Goal: Task Accomplishment & Management: Manage account settings

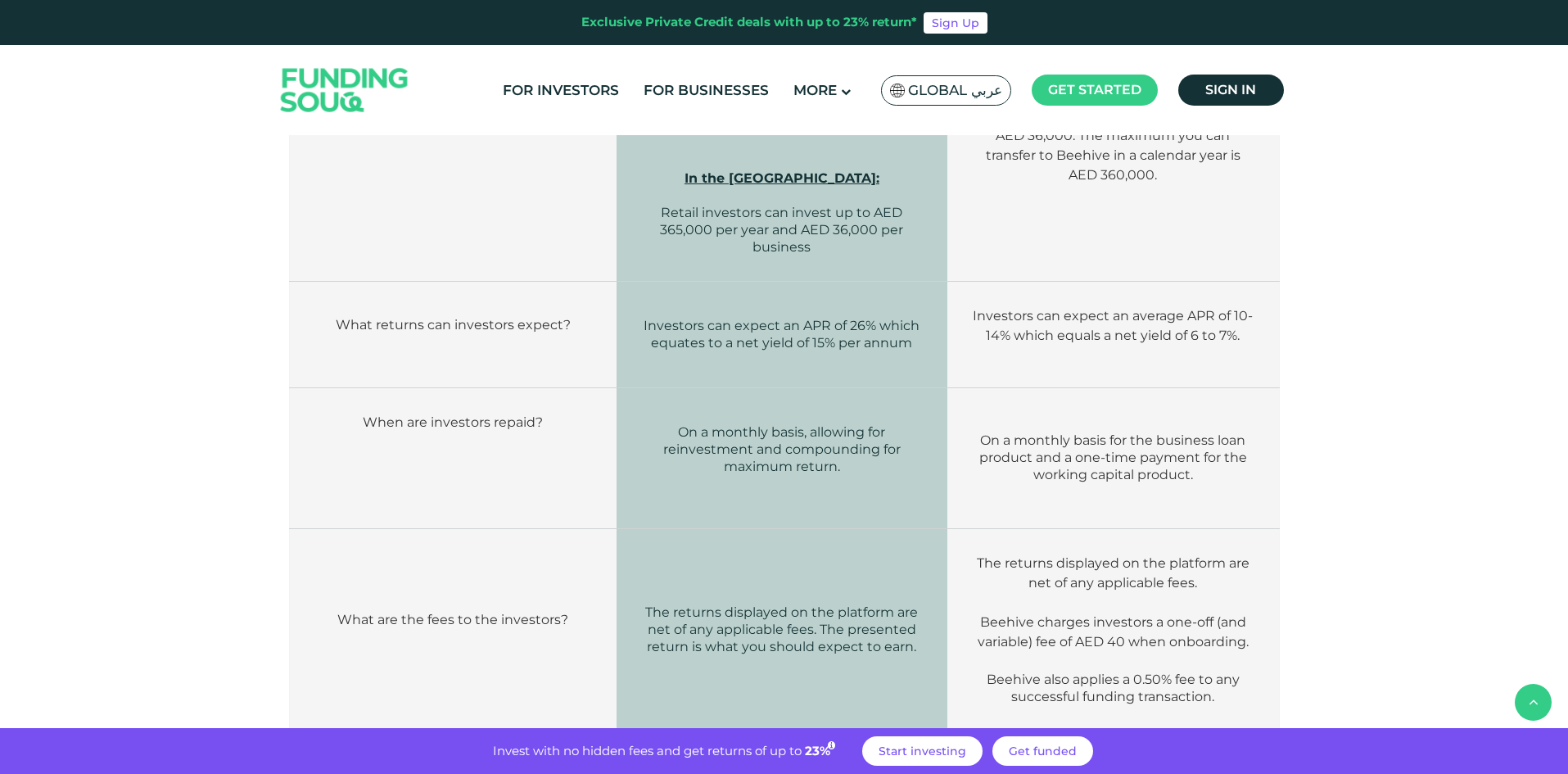
scroll to position [1392, 0]
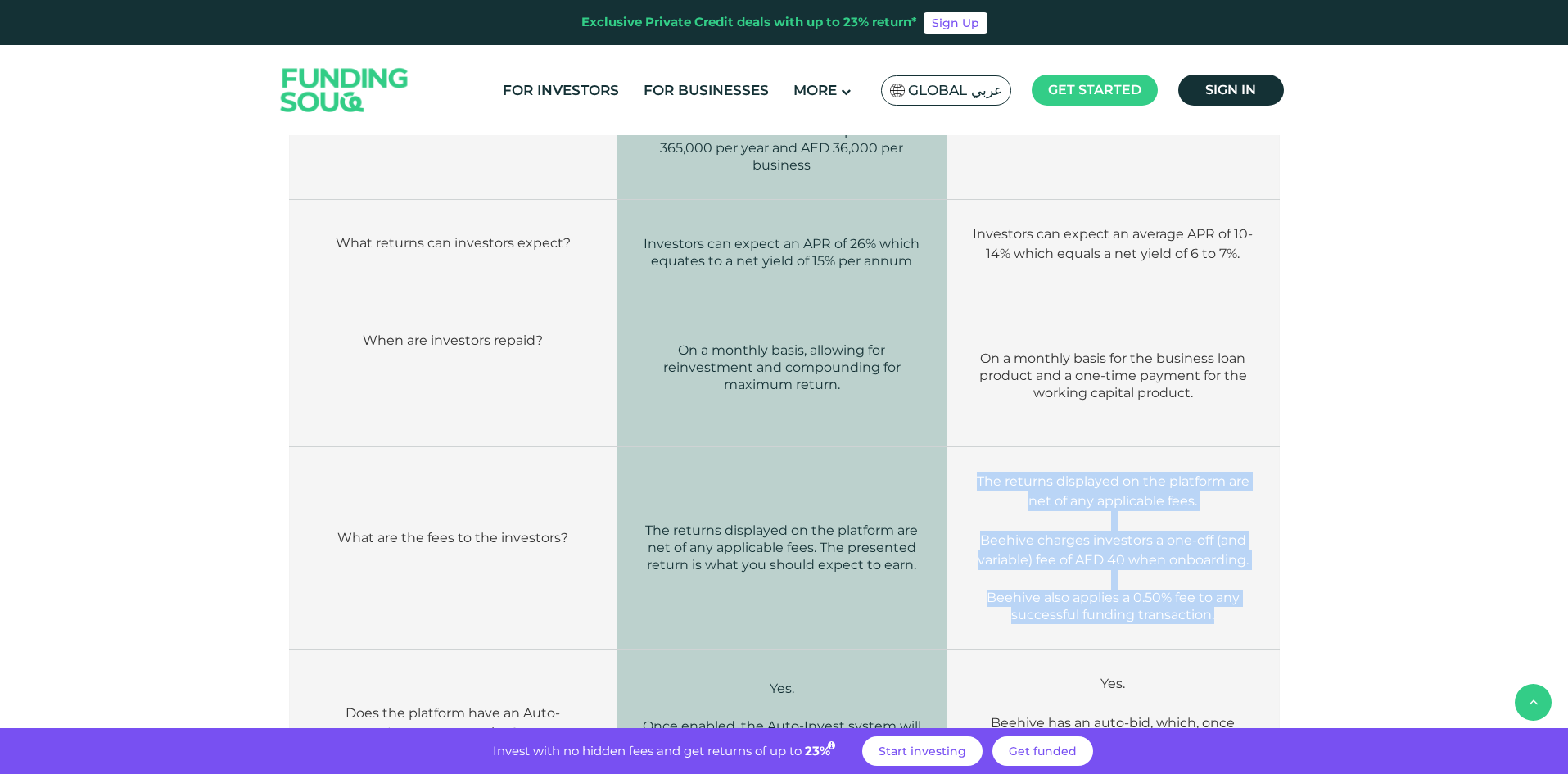
drag, startPoint x: 962, startPoint y: 428, endPoint x: 1235, endPoint y: 560, distance: 303.2
click at [1235, 560] on td "The returns displayed on the platform are net of any applicable fees. Beehive c…" at bounding box center [1112, 548] width 332 height 202
click at [1194, 589] on span "also applies a 0.50% fee to any successful funding transaction." at bounding box center [1125, 606] width 228 height 33
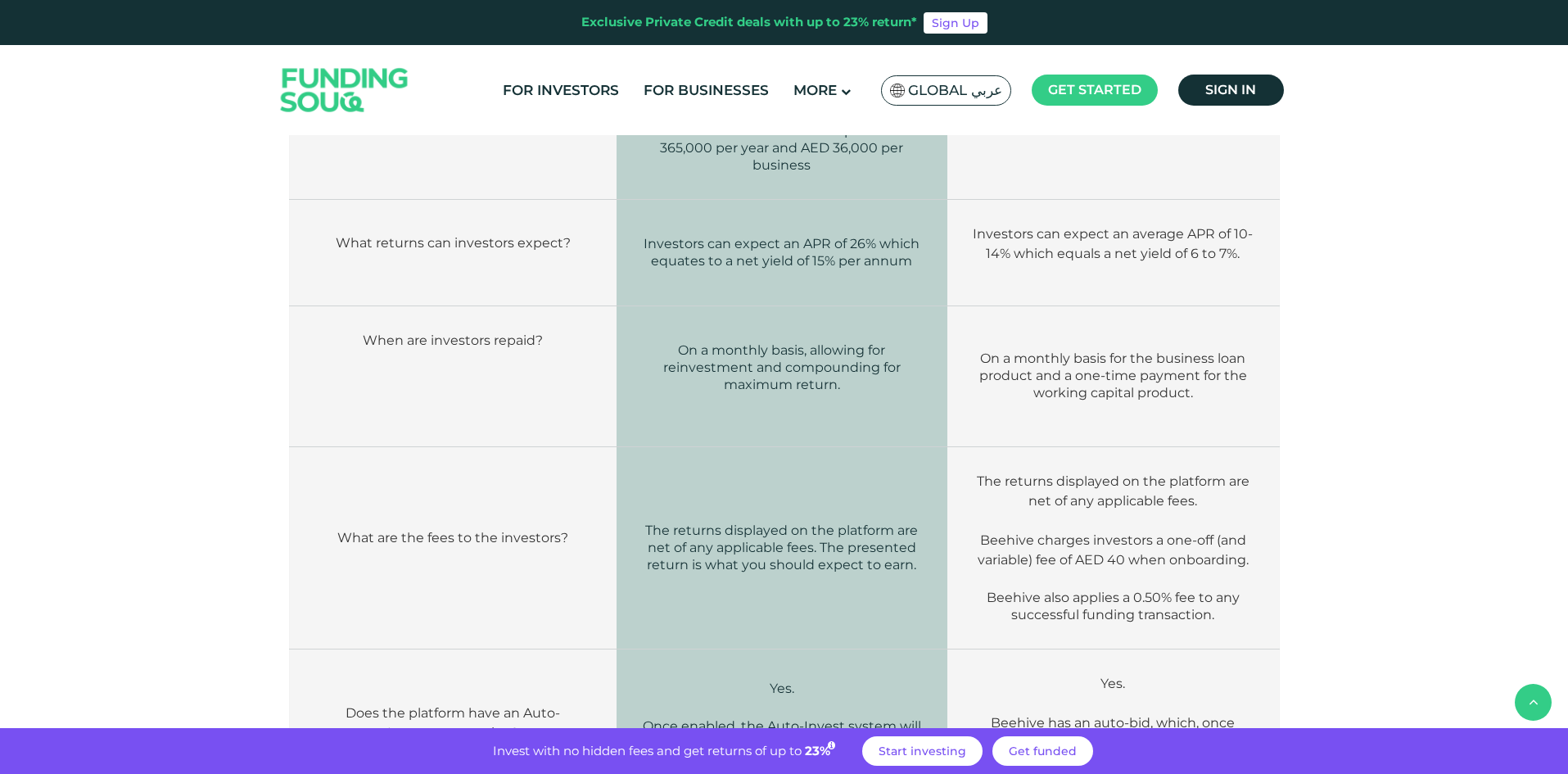
click at [752, 516] on td "The returns displayed on the platform are net of any applicable fees. The prese…" at bounding box center [782, 548] width 332 height 202
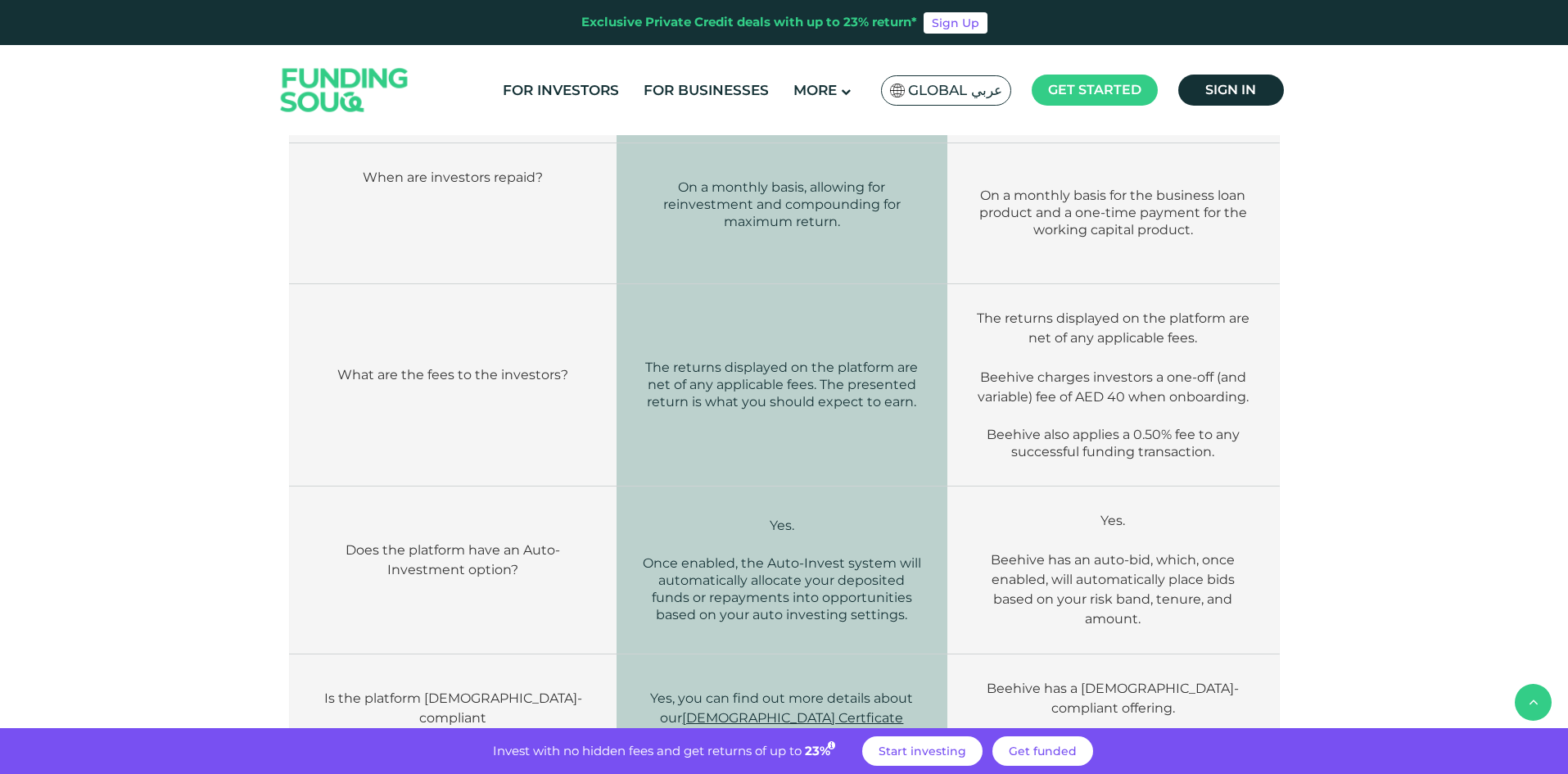
scroll to position [1555, 0]
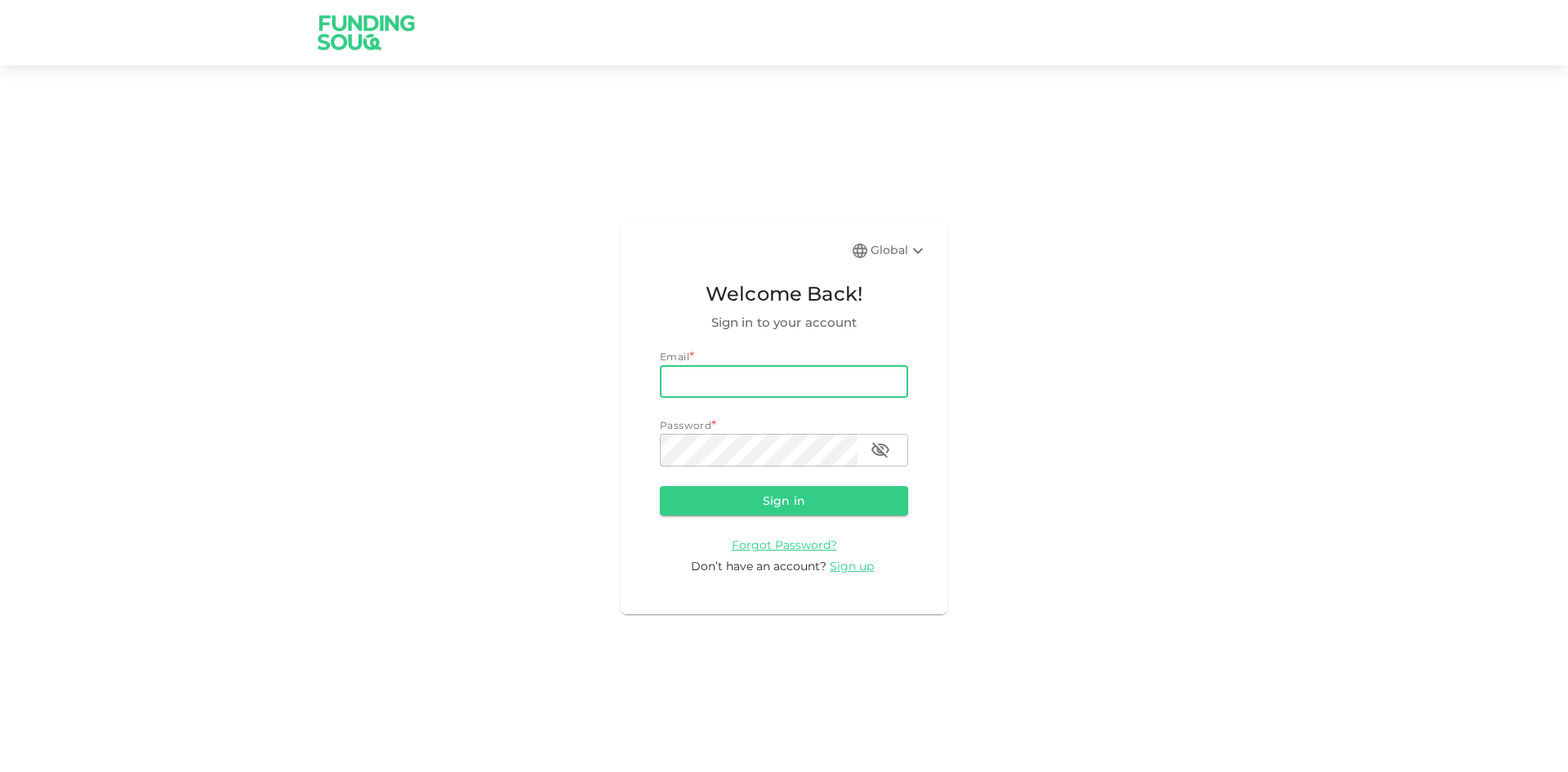
click at [702, 380] on input "email" at bounding box center [784, 381] width 249 height 33
type input "[EMAIL_ADDRESS][DOMAIN_NAME]"
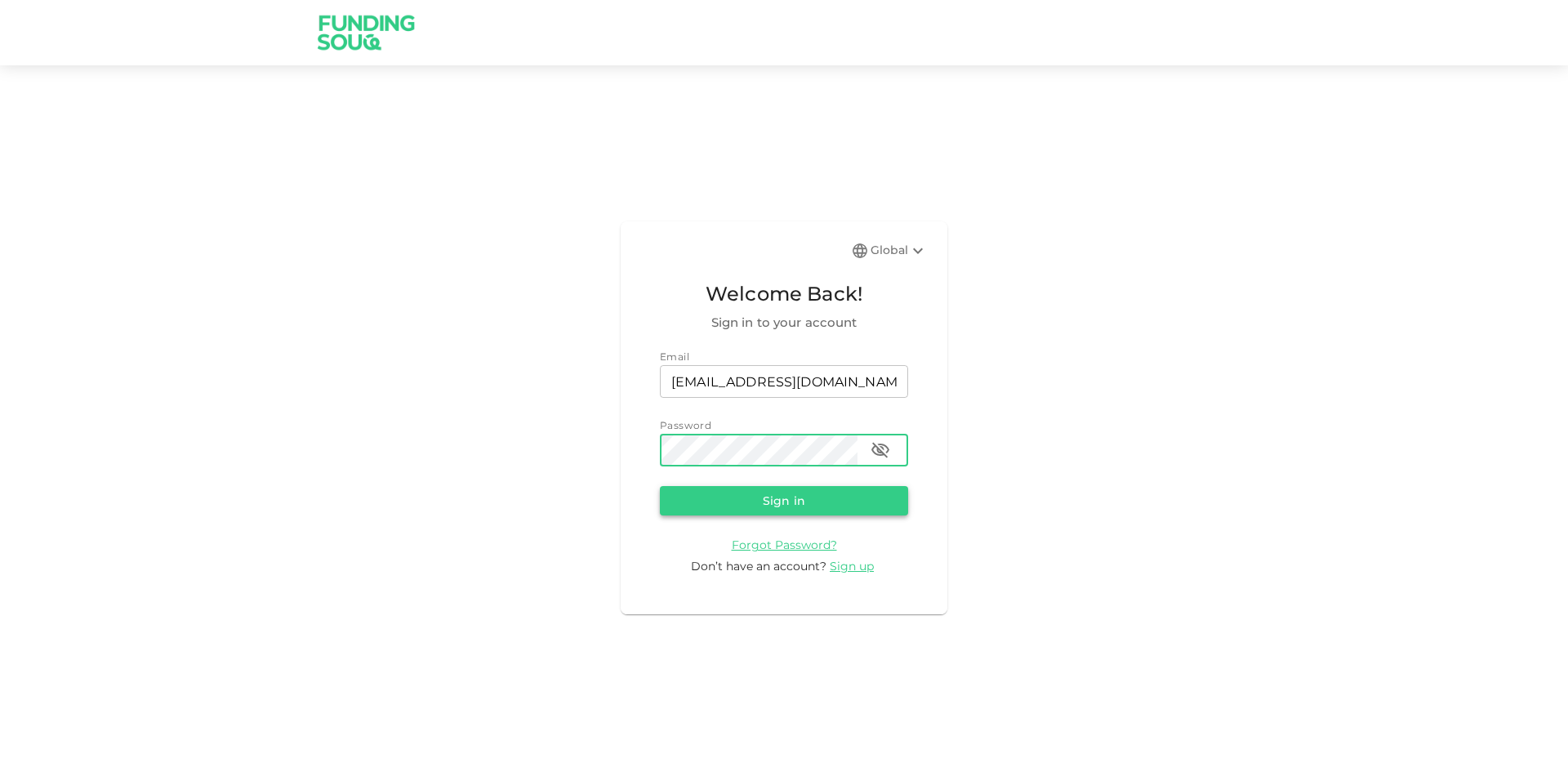
click at [813, 494] on button "Sign in" at bounding box center [784, 501] width 249 height 29
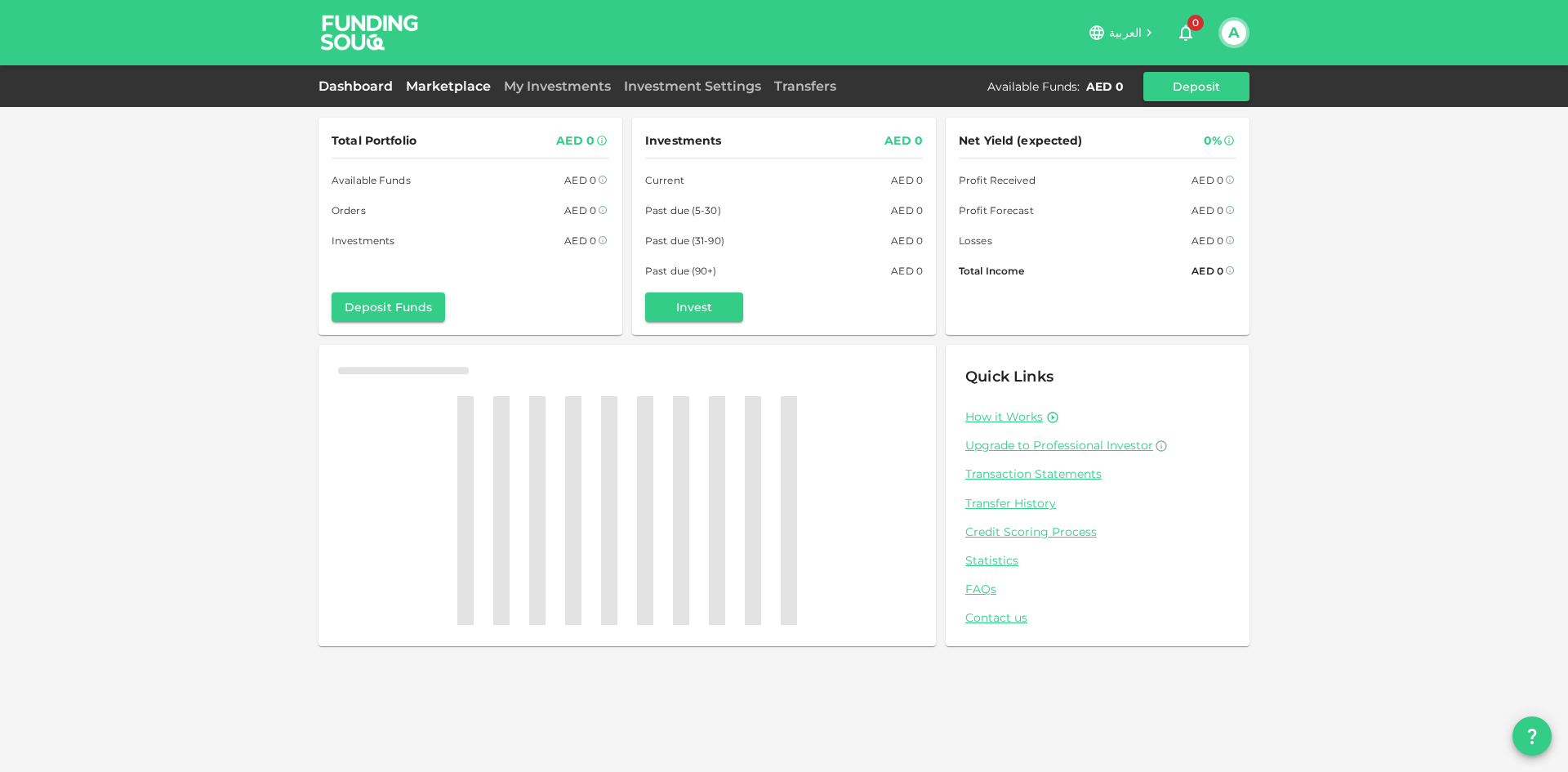
click at [452, 83] on link "Marketplace" at bounding box center [448, 85] width 98 height 15
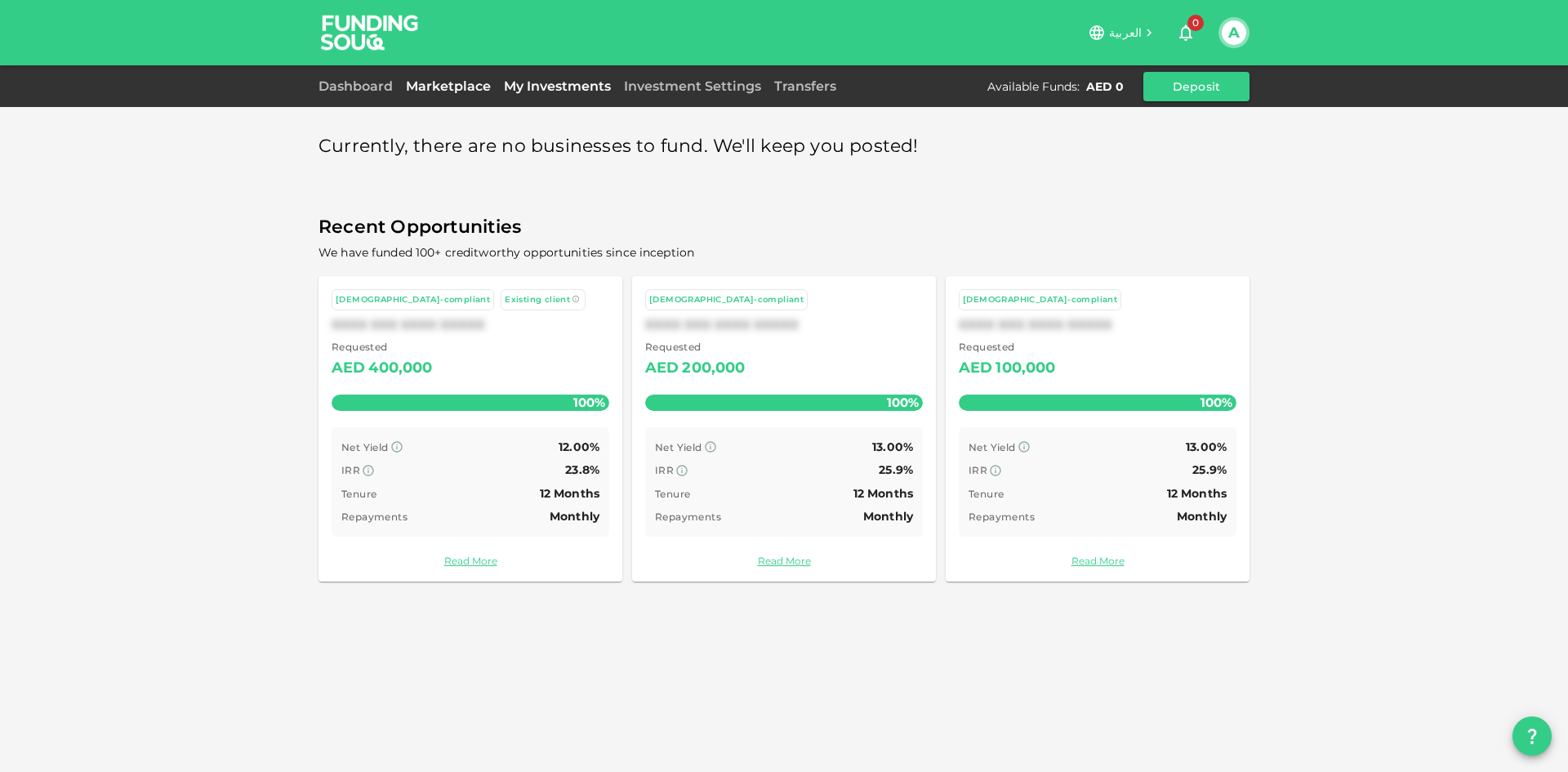
click at [540, 91] on link "My Investments" at bounding box center [557, 85] width 120 height 15
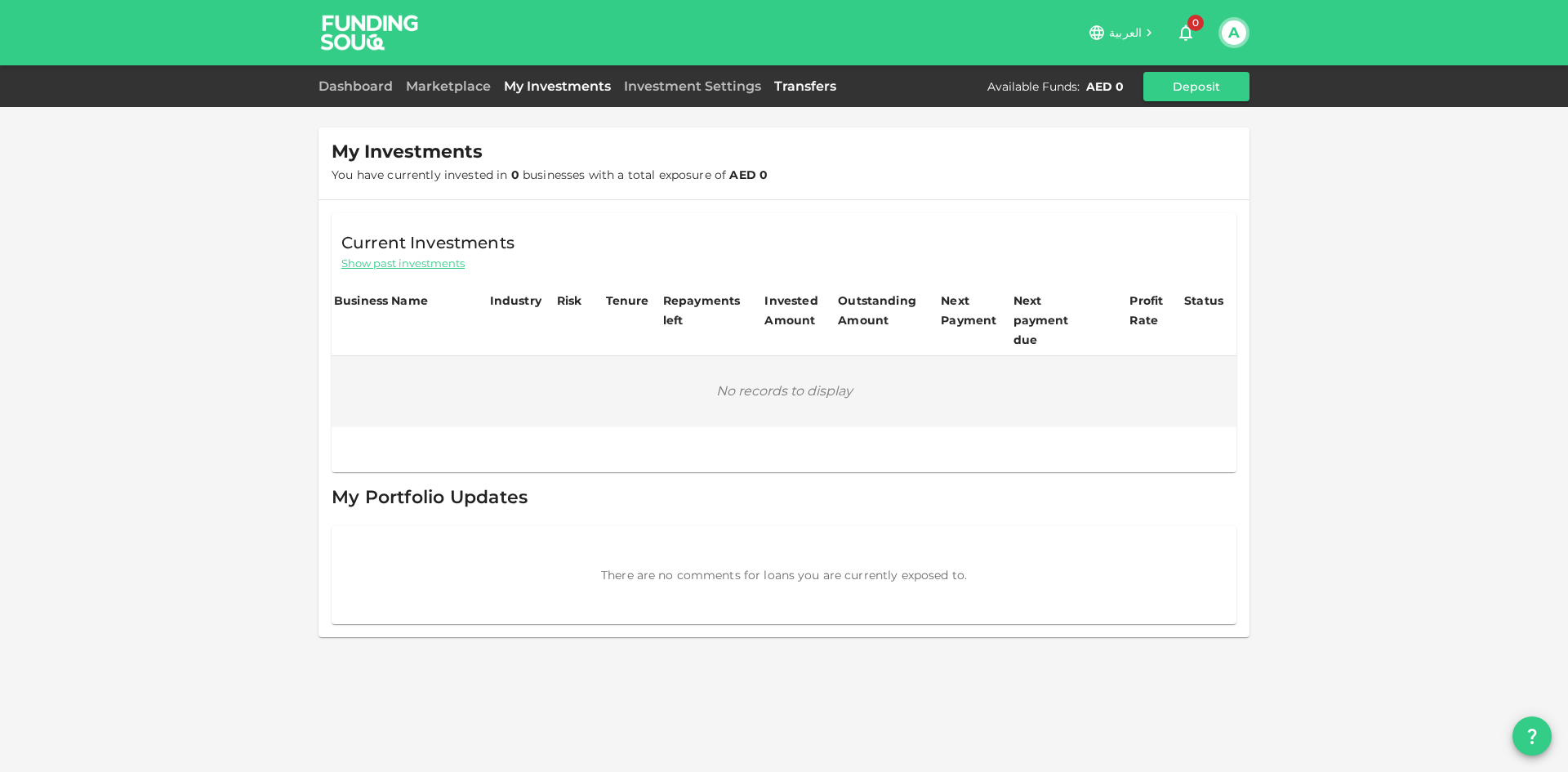
click at [775, 87] on link "Transfers" at bounding box center [805, 85] width 75 height 15
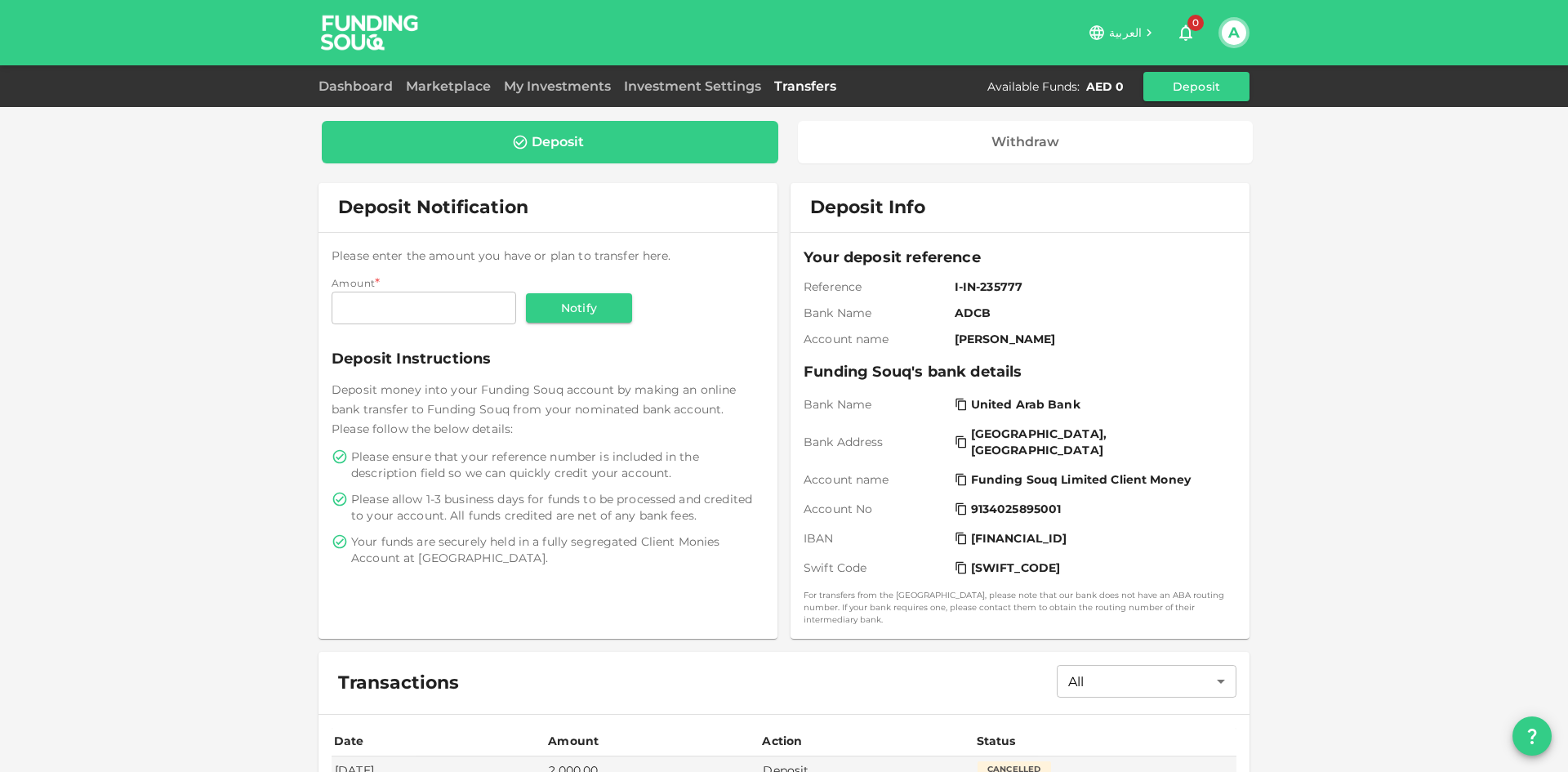
click at [658, 95] on div "Investment Settings" at bounding box center [692, 87] width 151 height 20
click at [675, 84] on link "Investment Settings" at bounding box center [692, 85] width 151 height 15
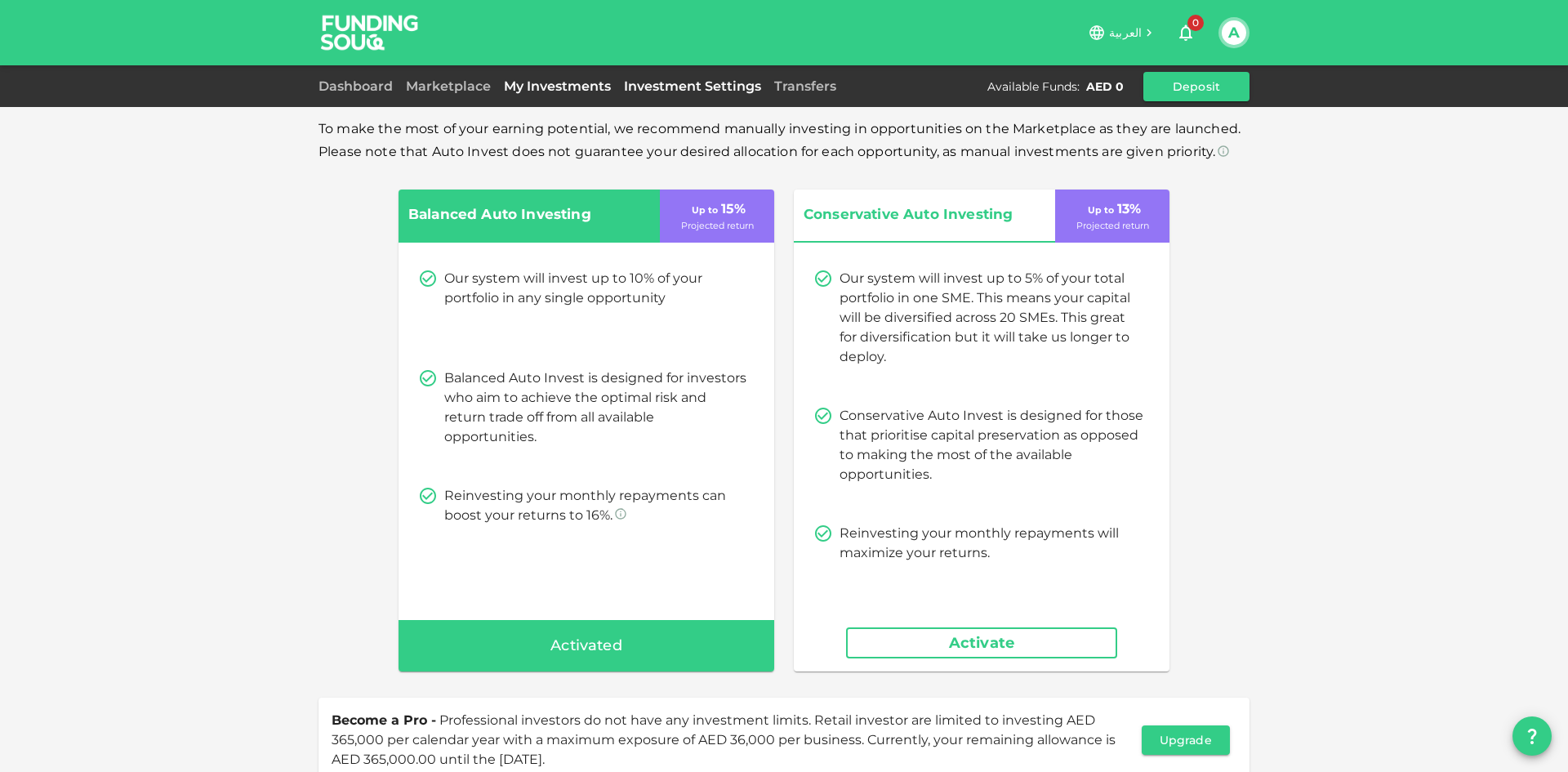
click at [546, 91] on link "My Investments" at bounding box center [557, 85] width 120 height 15
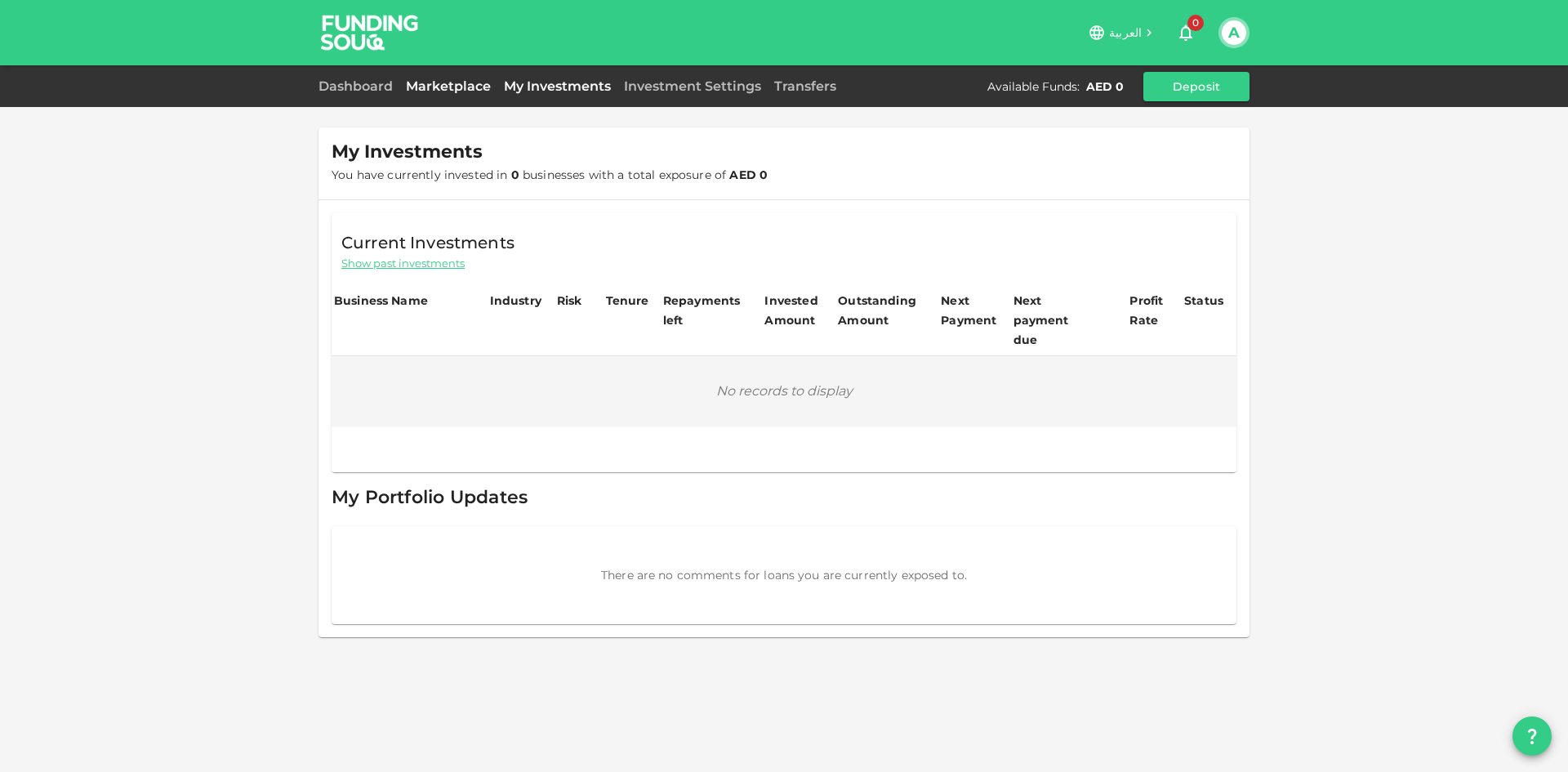
click at [429, 90] on link "Marketplace" at bounding box center [448, 85] width 98 height 15
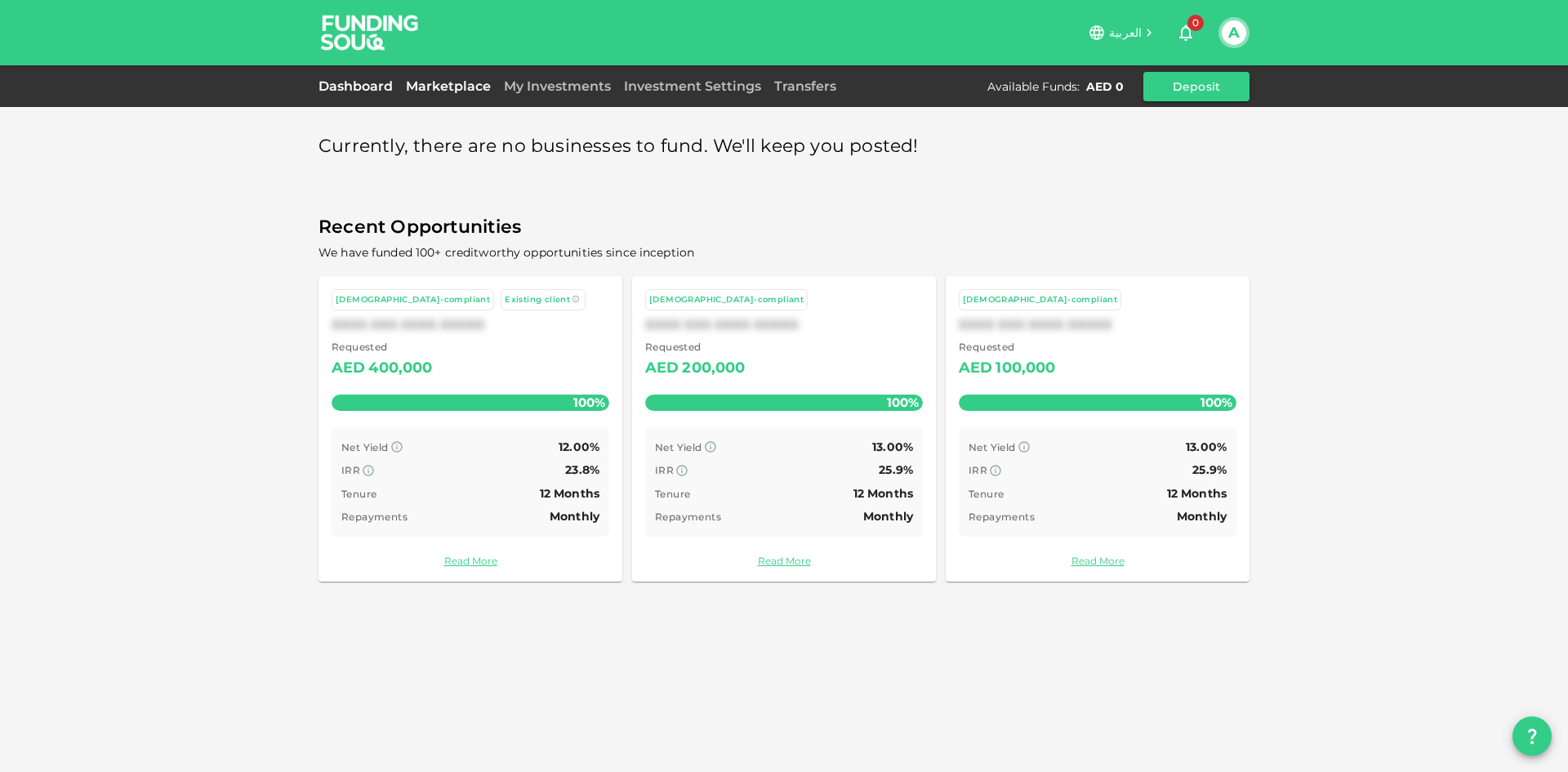
click at [377, 91] on link "Dashboard" at bounding box center [358, 85] width 81 height 15
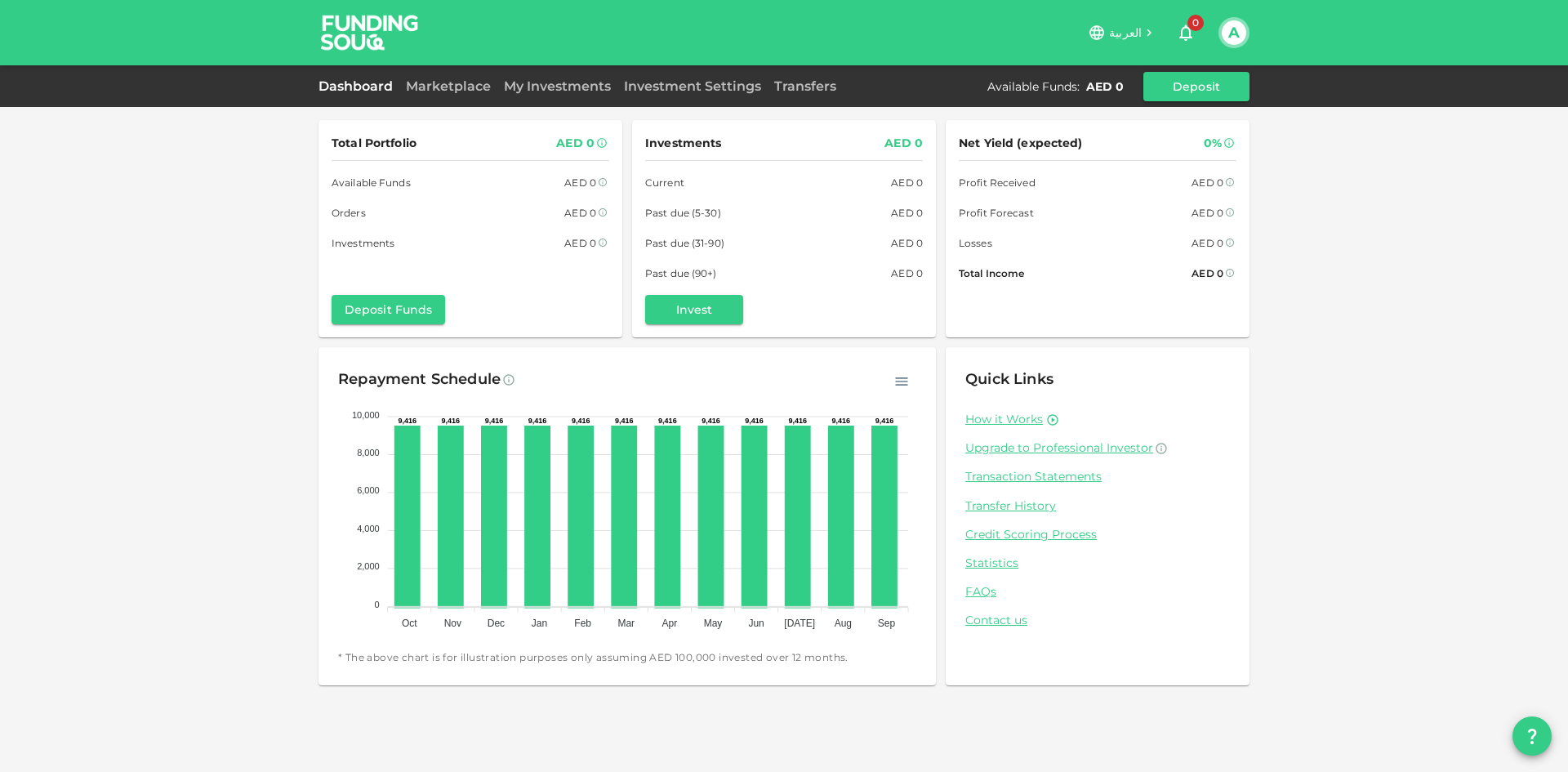
click at [361, 39] on img at bounding box center [369, 32] width 122 height 64
click at [816, 86] on link "Transfers" at bounding box center [805, 85] width 75 height 15
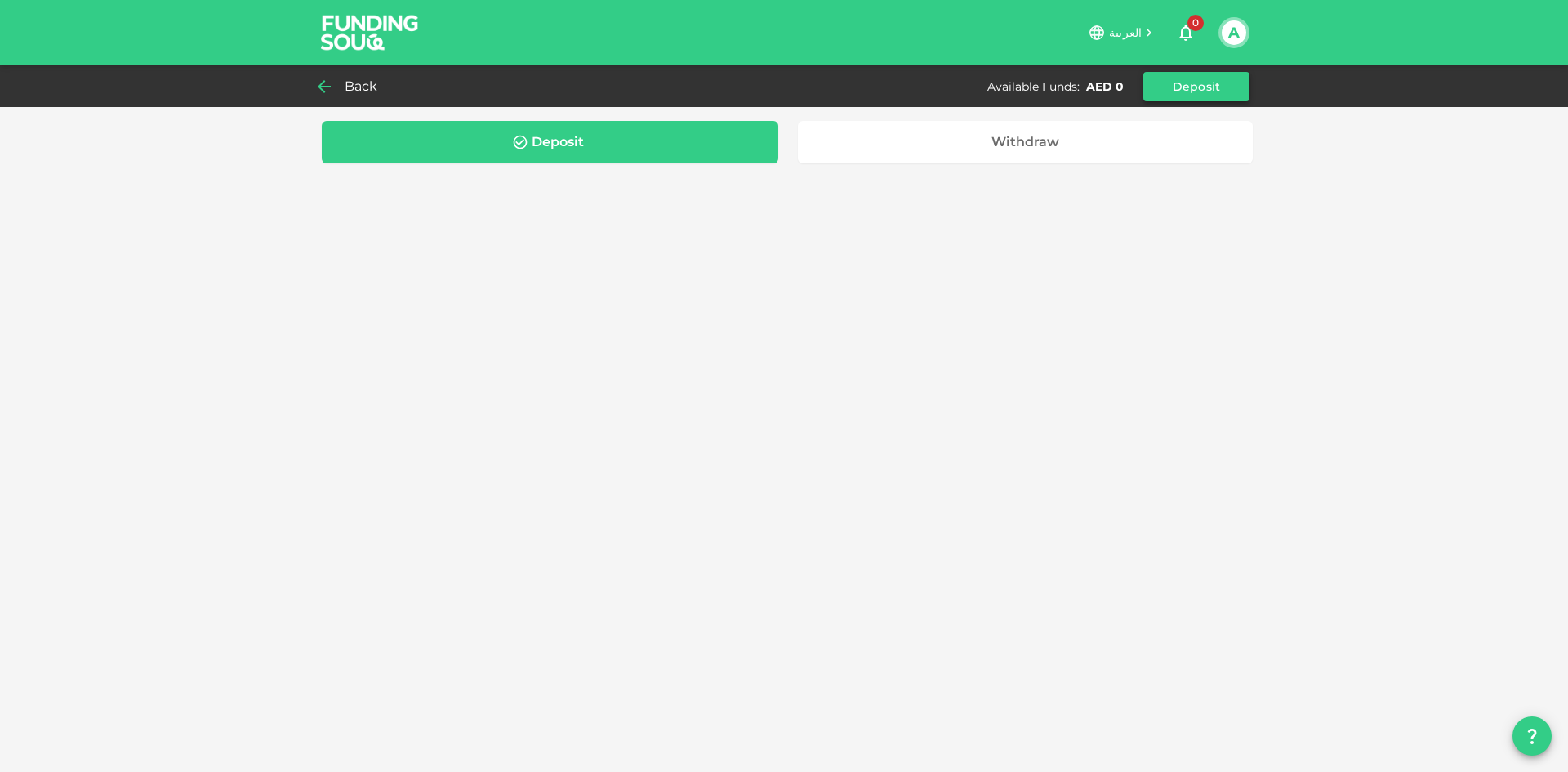
click at [1191, 95] on button "Deposit" at bounding box center [1196, 86] width 106 height 29
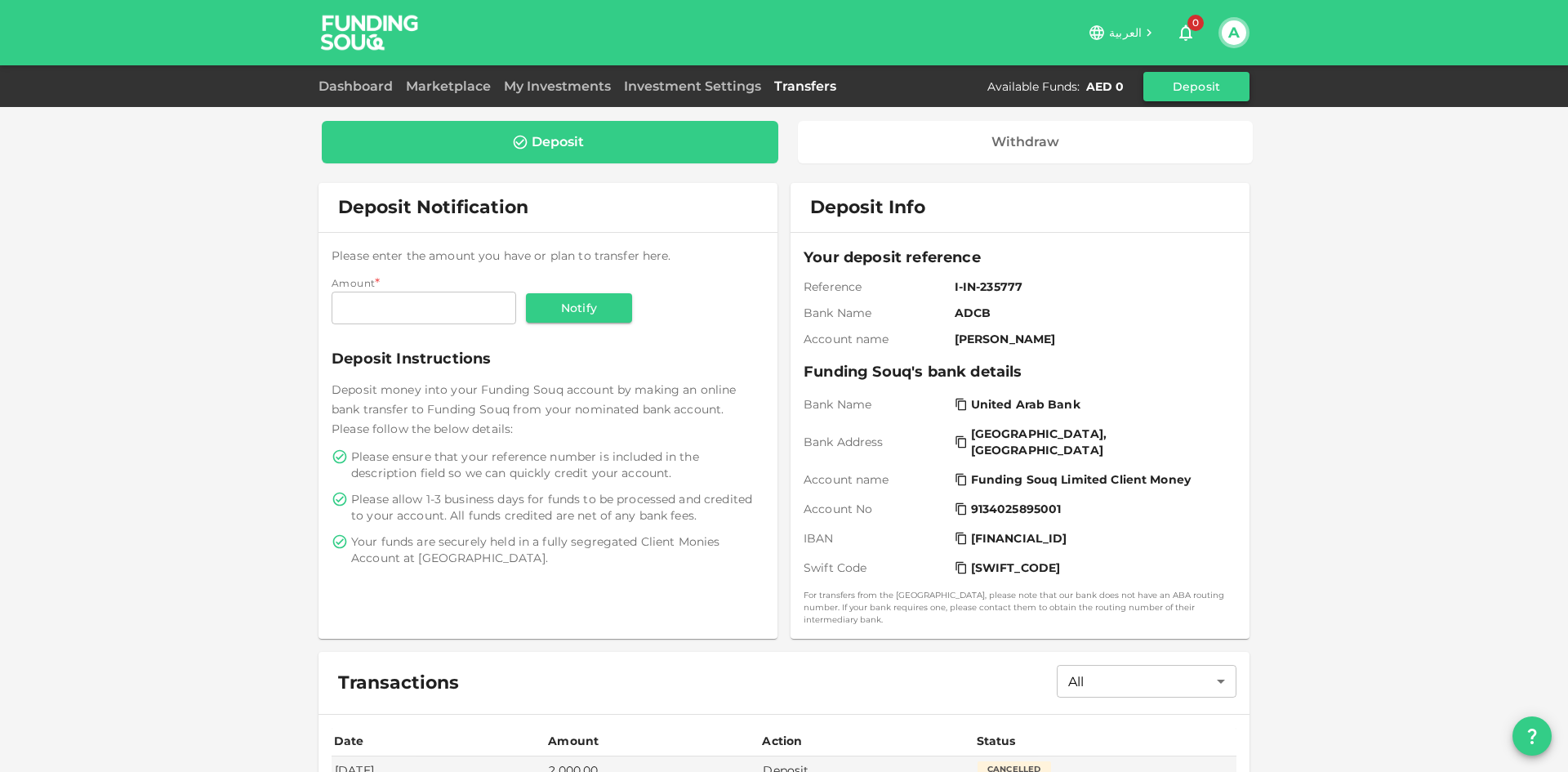
click at [1181, 92] on button "Deposit" at bounding box center [1196, 86] width 106 height 29
click at [960, 288] on span "I-IN-235777" at bounding box center [1092, 287] width 275 height 16
click at [968, 353] on div "Your deposit reference Reference I-IN-235777 Bank Name ADCB Account name Ashuto…" at bounding box center [1020, 435] width 433 height 380
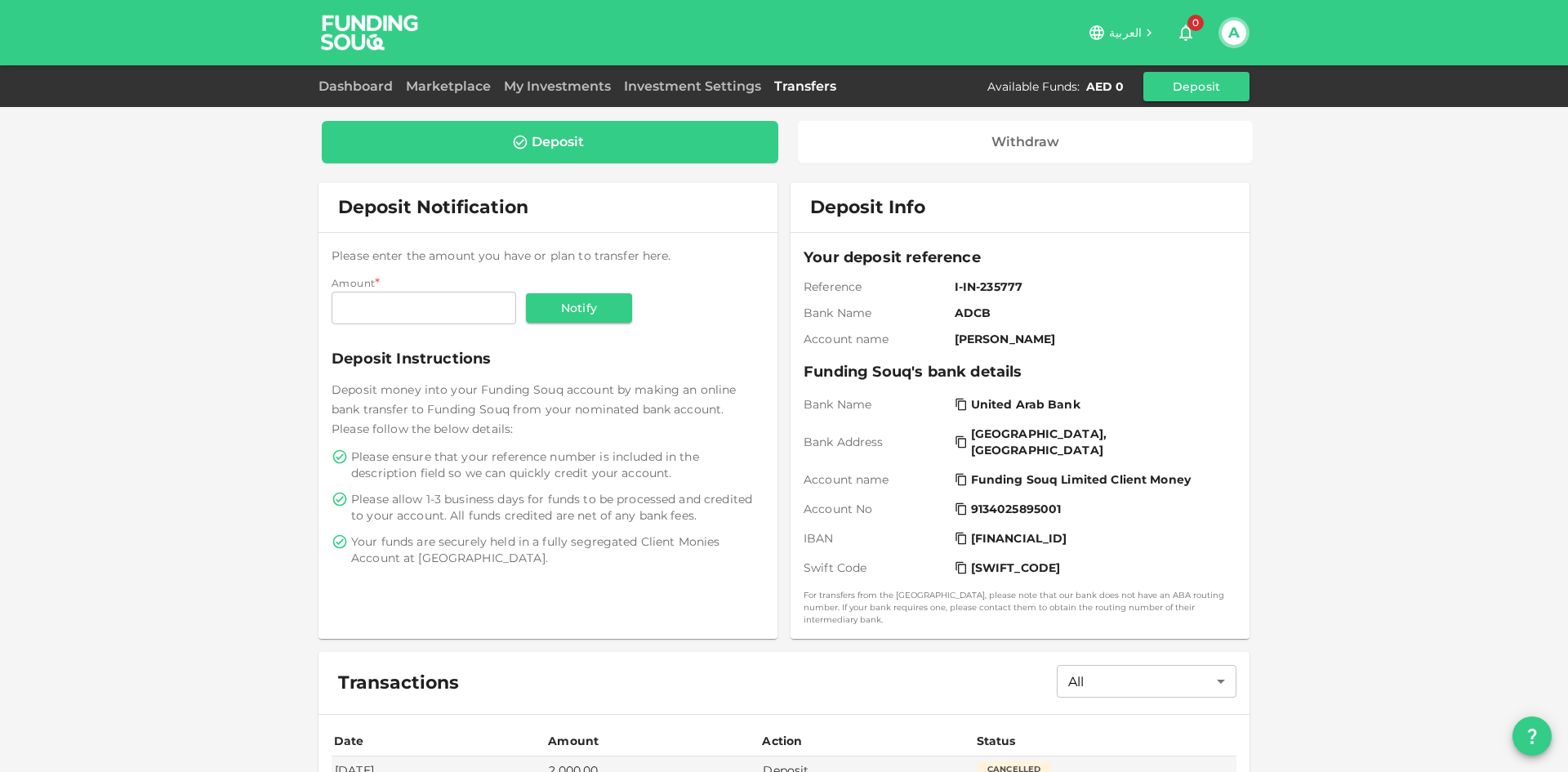
click at [1238, 31] on button "A" at bounding box center [1233, 33] width 24 height 24
click at [1181, 159] on li "Sign Out" at bounding box center [1170, 159] width 151 height 26
